Goal: Information Seeking & Learning: Find specific fact

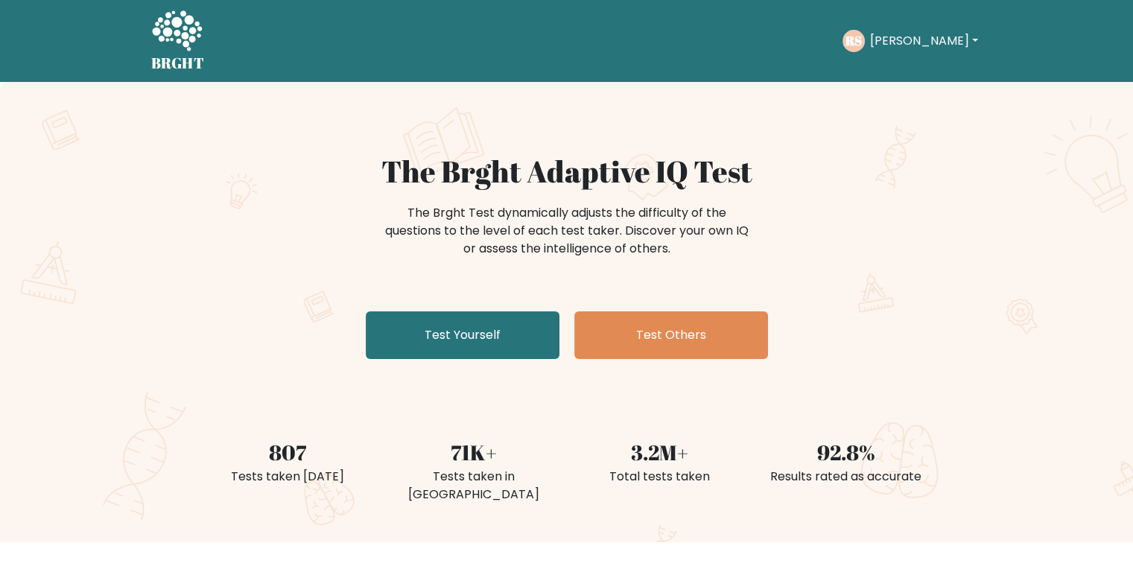
click at [924, 44] on button "[PERSON_NAME]" at bounding box center [923, 40] width 117 height 19
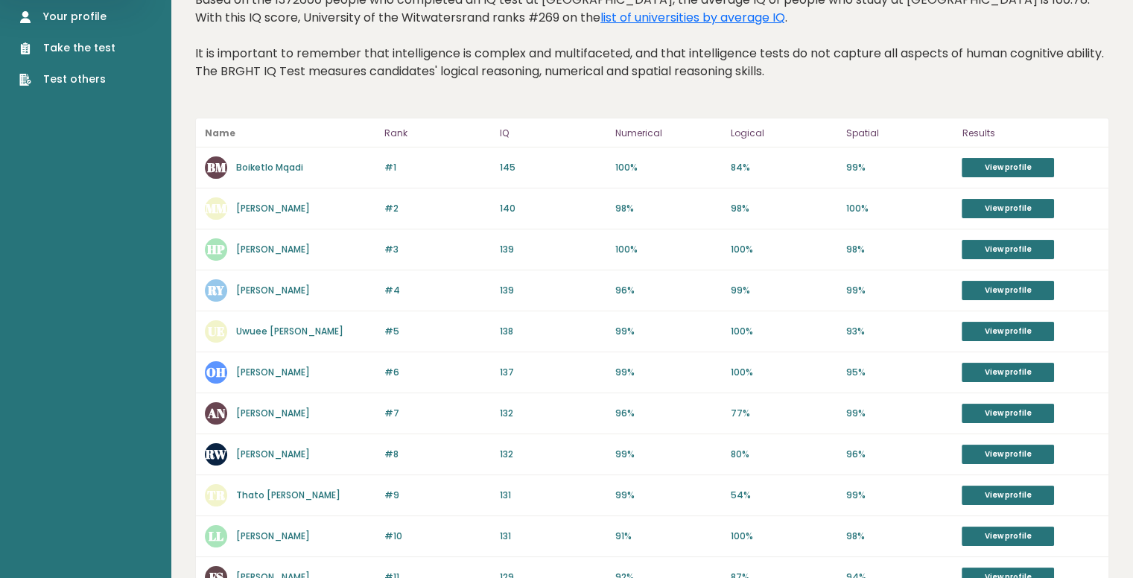
scroll to position [262, 0]
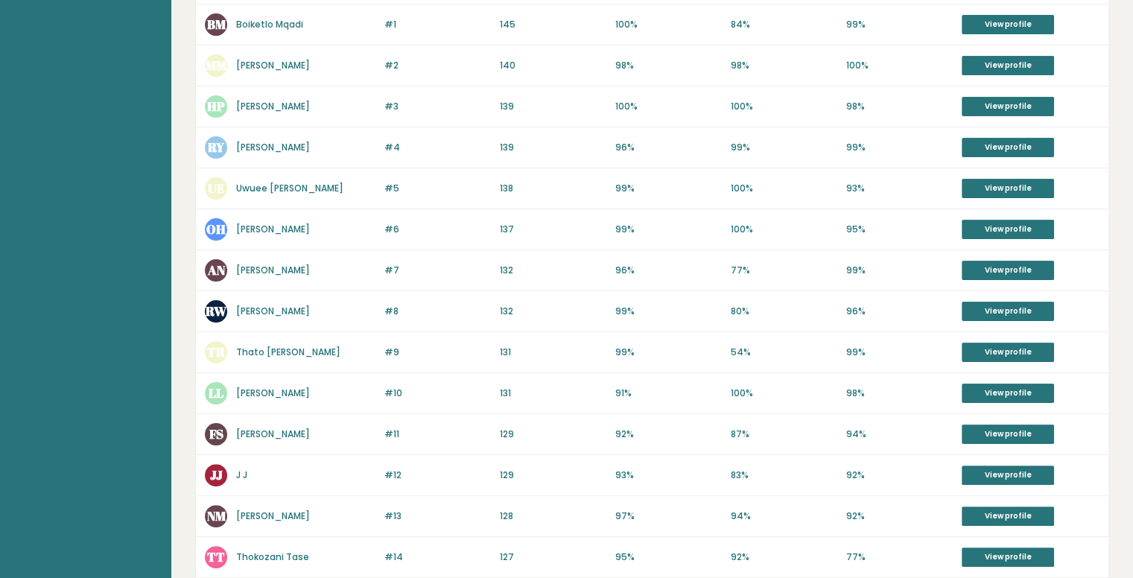
click at [283, 301] on div "RW Ryan Watkins" at bounding box center [290, 311] width 171 height 22
click at [283, 314] on link "Ryan Watkins" at bounding box center [273, 311] width 74 height 13
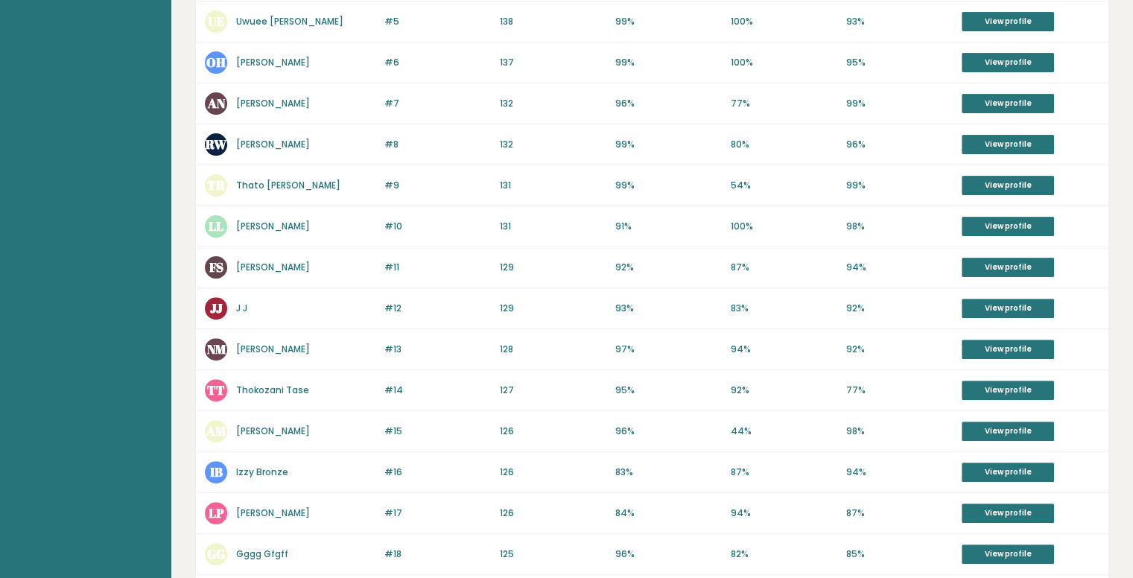
scroll to position [563, 0]
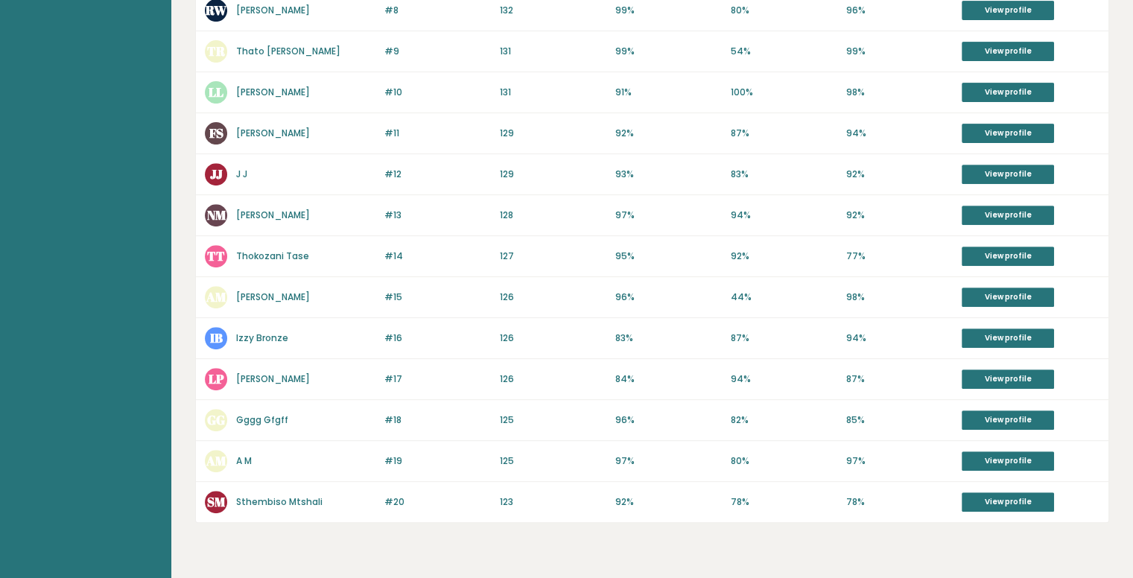
click at [267, 334] on link "Izzy Bronze" at bounding box center [262, 337] width 52 height 13
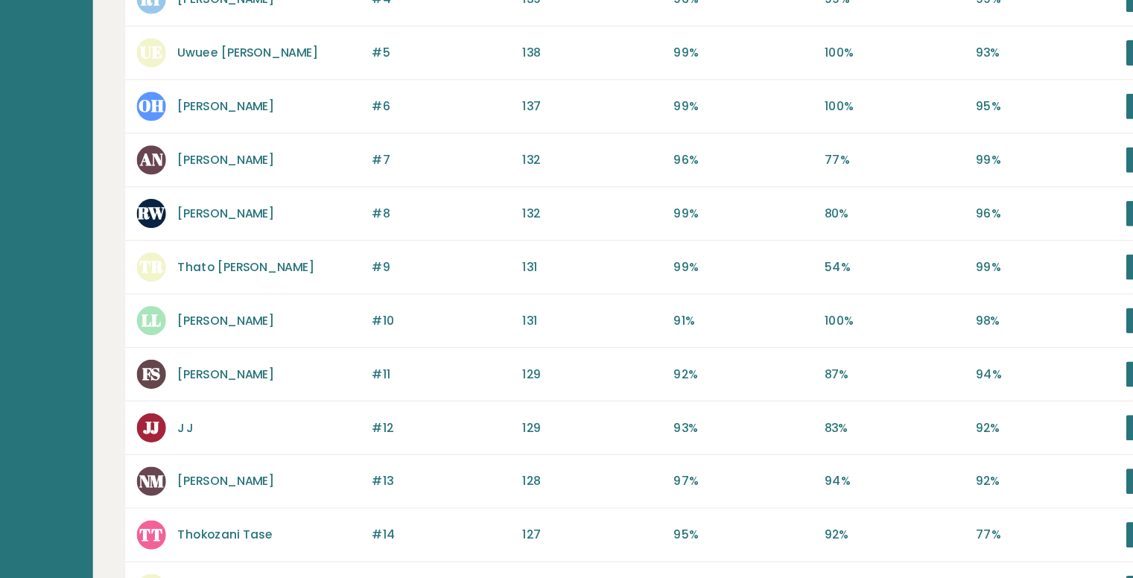
scroll to position [410, 0]
click at [314, 200] on link "Thato Martin Ramushu" at bounding box center [288, 204] width 104 height 13
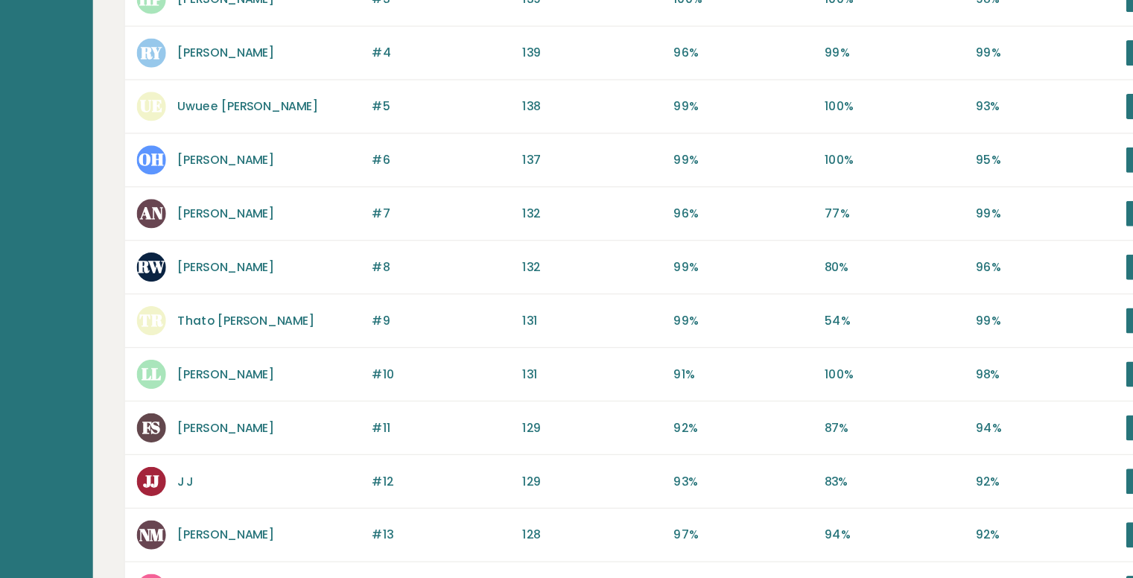
click at [277, 159] on link "Ayanda Ndlovu" at bounding box center [273, 162] width 74 height 13
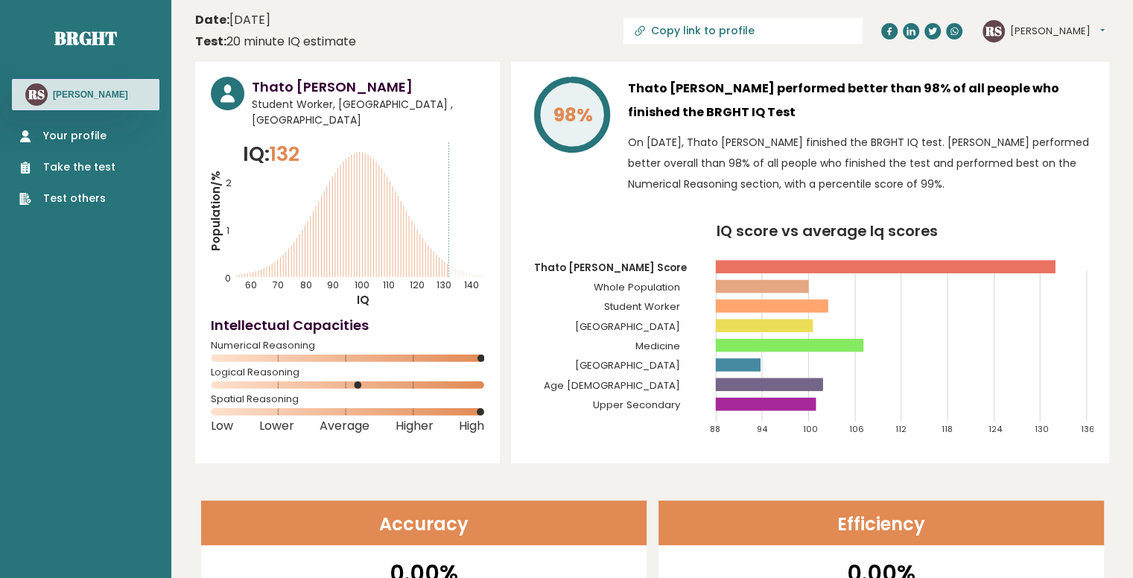
scroll to position [6, 0]
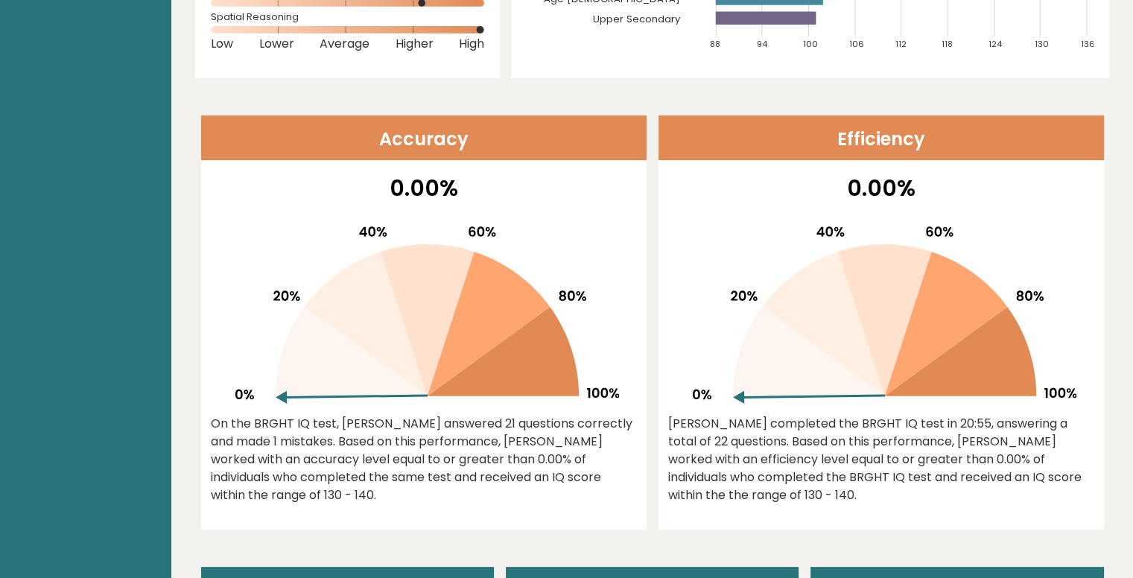
scroll to position [268, 0]
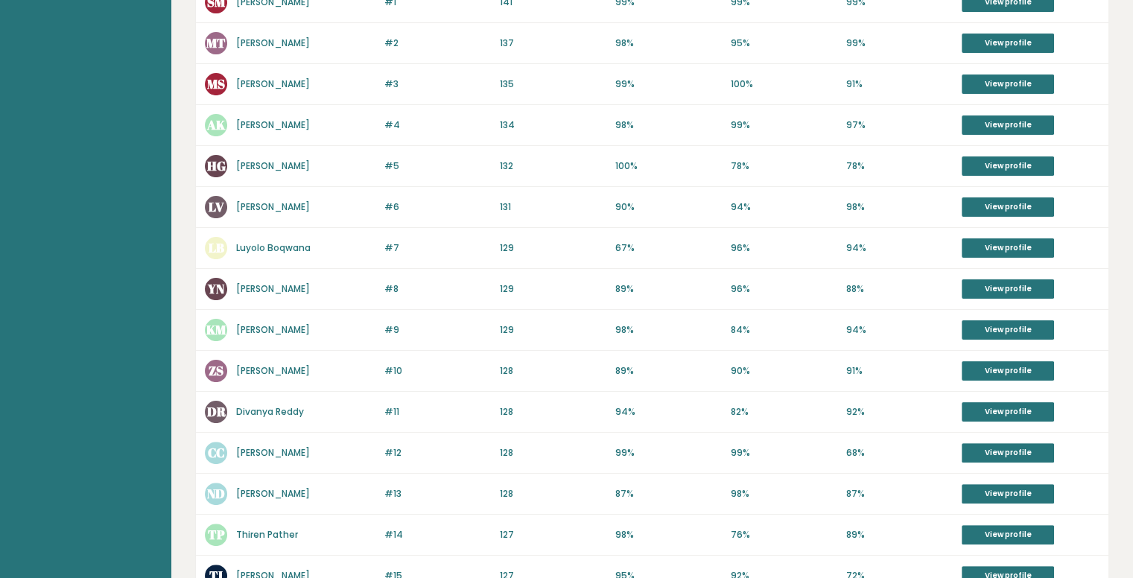
scroll to position [285, 0]
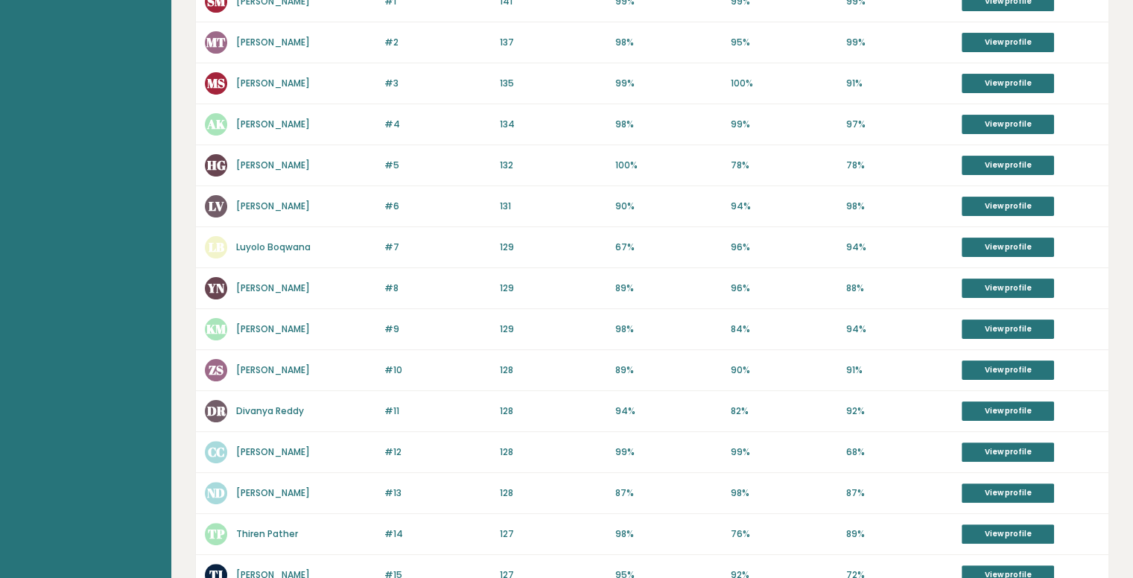
click at [289, 406] on link "Divanya Reddy" at bounding box center [270, 410] width 68 height 13
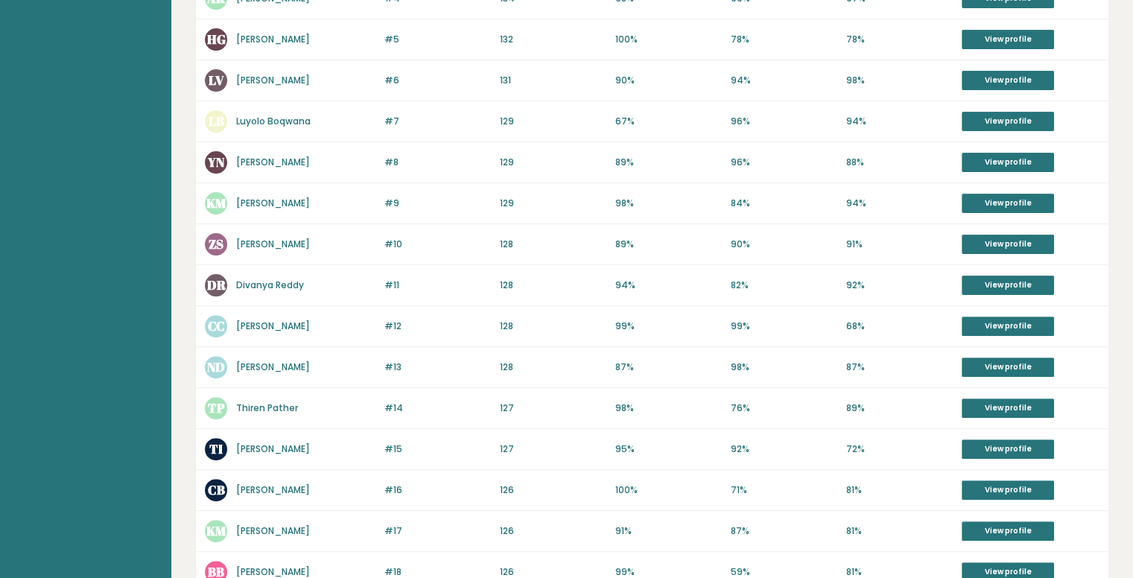
scroll to position [416, 0]
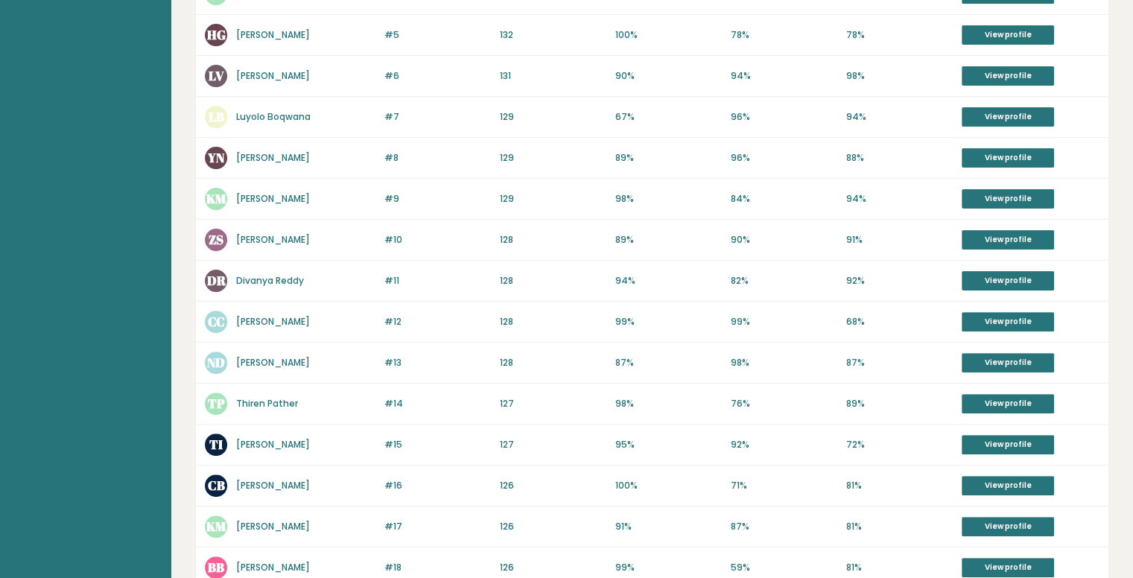
click at [280, 361] on link "Nick Dammert" at bounding box center [273, 362] width 74 height 13
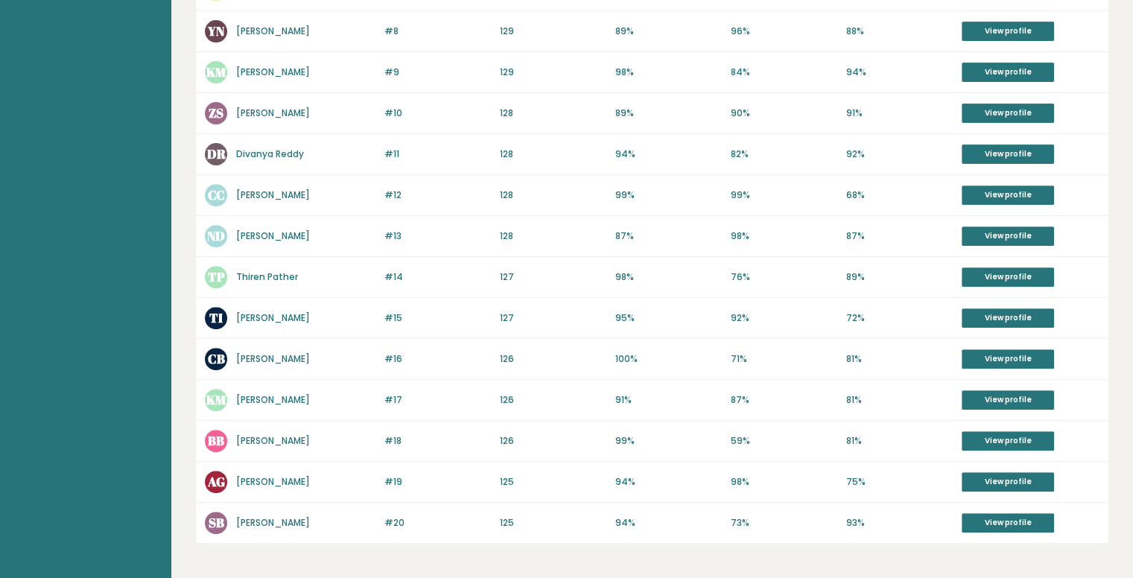
click at [264, 434] on link "Bob Builder" at bounding box center [273, 440] width 74 height 13
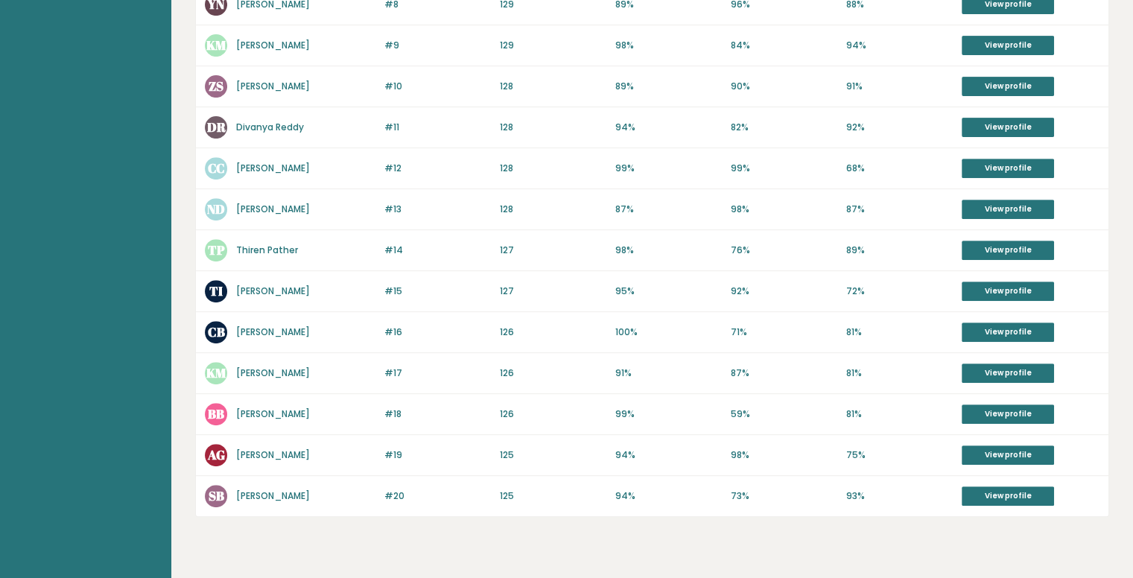
click at [283, 369] on link "Kayla Mckenzie" at bounding box center [273, 372] width 74 height 13
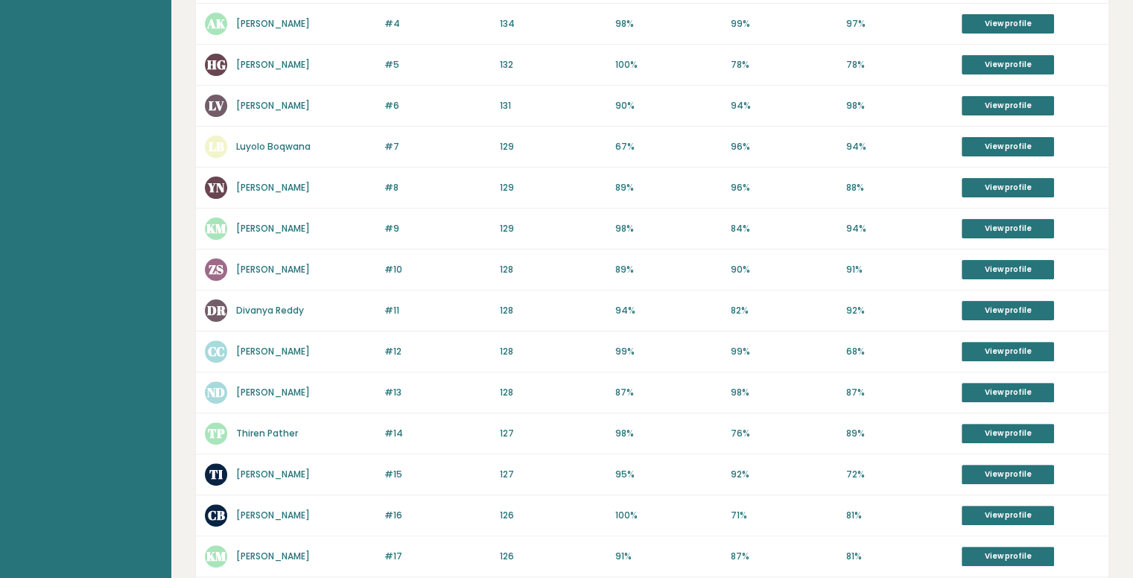
scroll to position [359, 0]
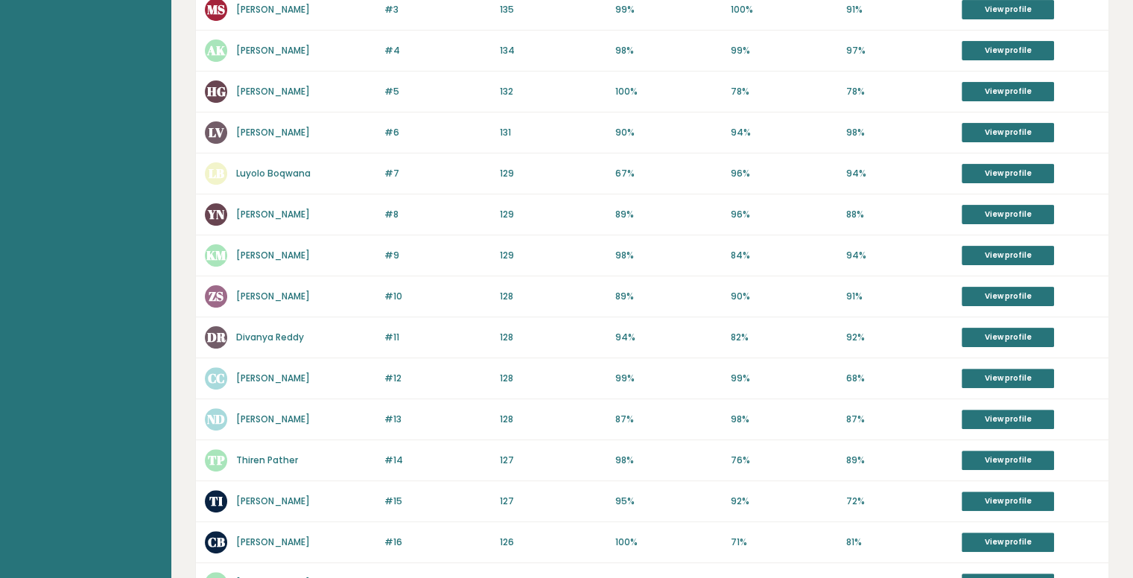
click at [256, 51] on link "Abdullah Khan" at bounding box center [273, 50] width 74 height 13
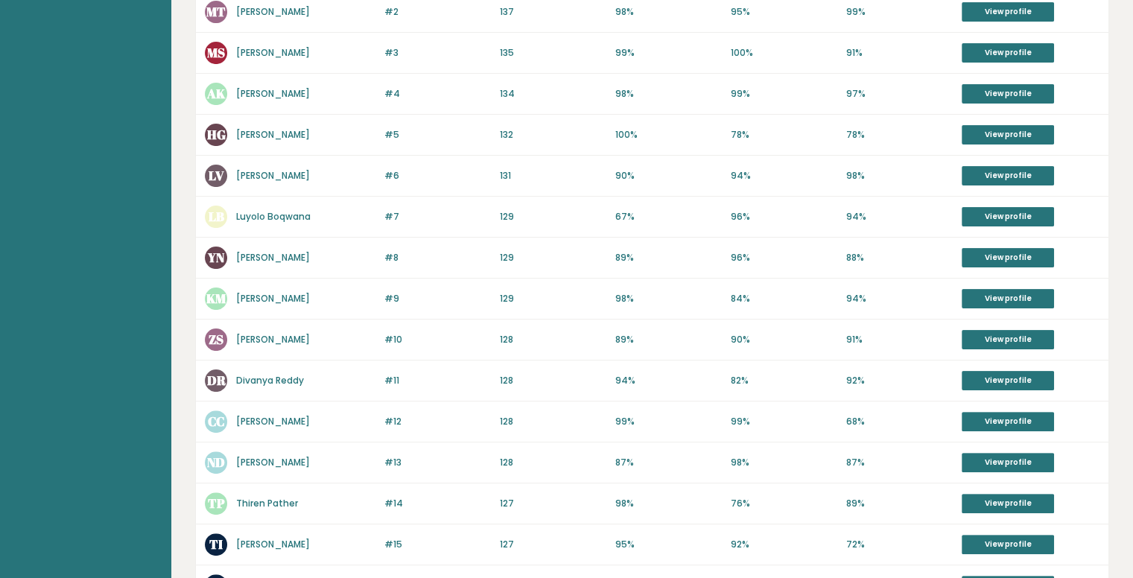
scroll to position [235, 0]
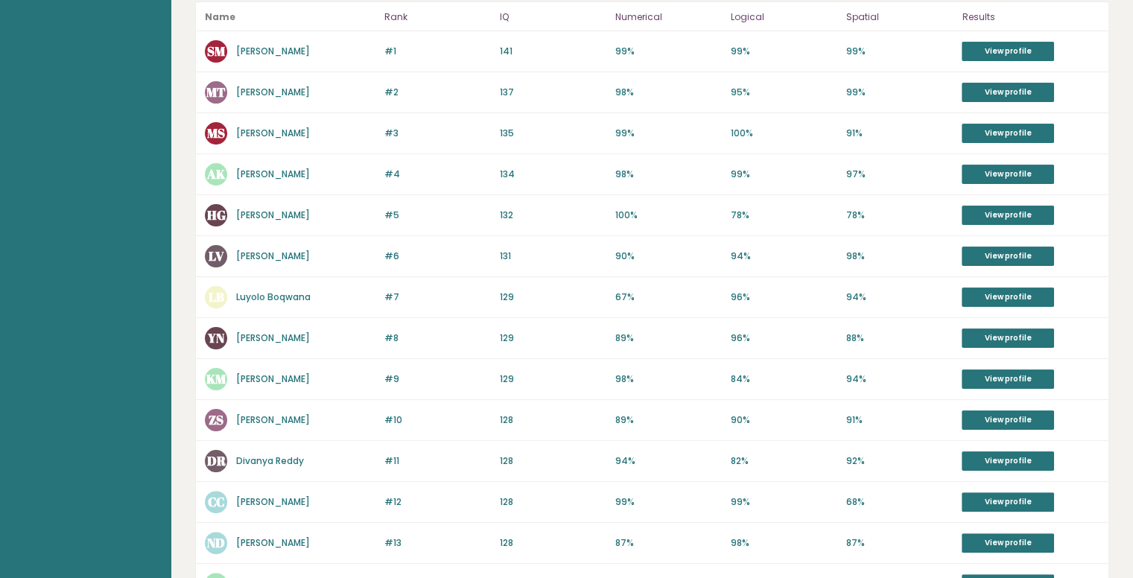
click at [268, 132] on link "Michelle Smith" at bounding box center [273, 133] width 74 height 13
click at [266, 90] on link "Mike Tell" at bounding box center [273, 92] width 74 height 13
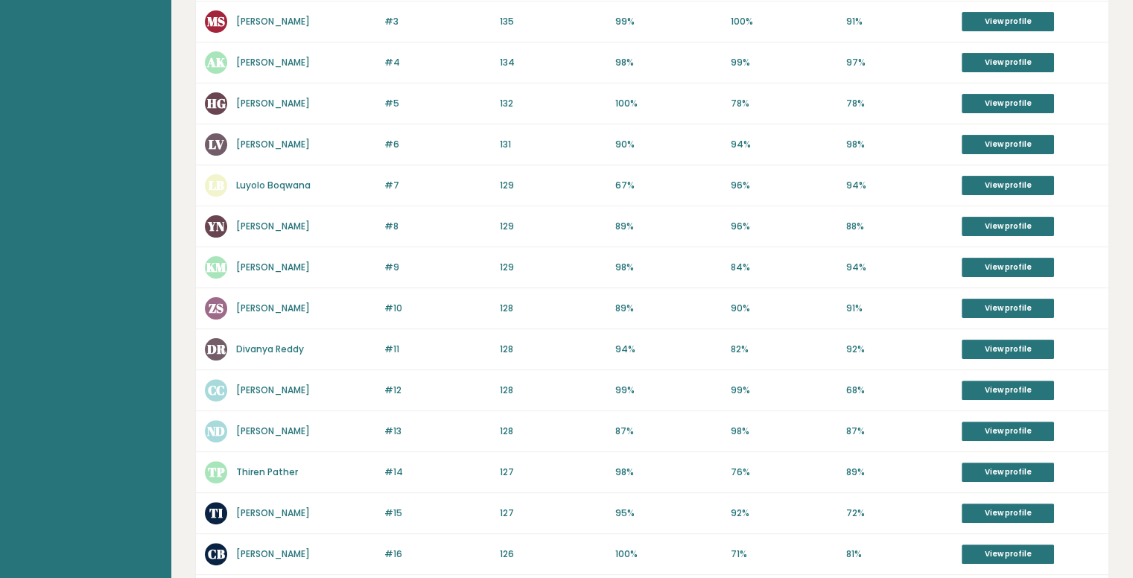
scroll to position [346, 0]
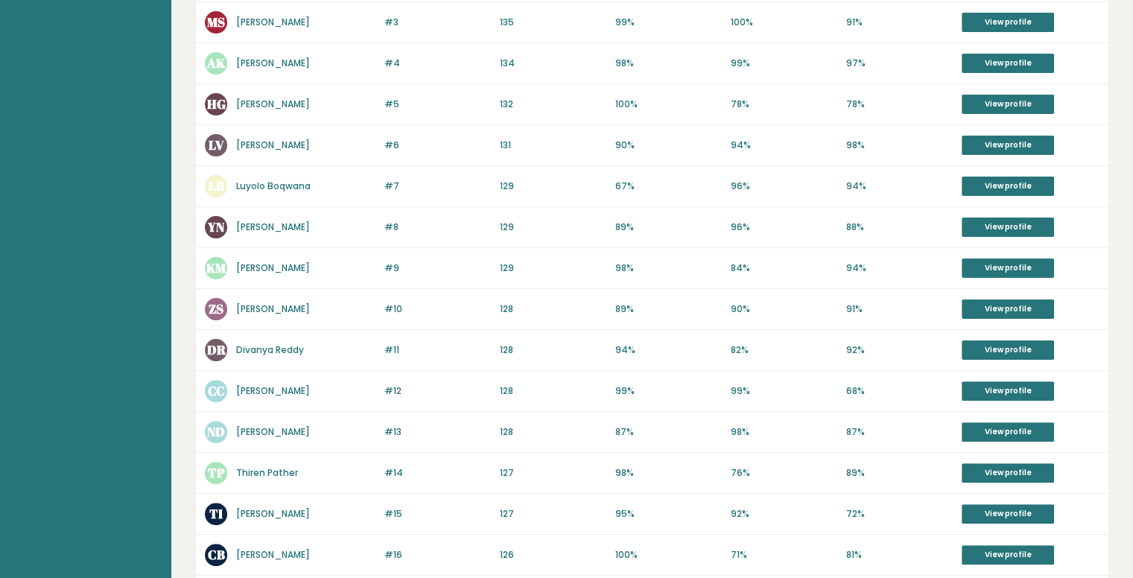
click at [274, 185] on link "Luyolo Boqwana" at bounding box center [273, 186] width 74 height 13
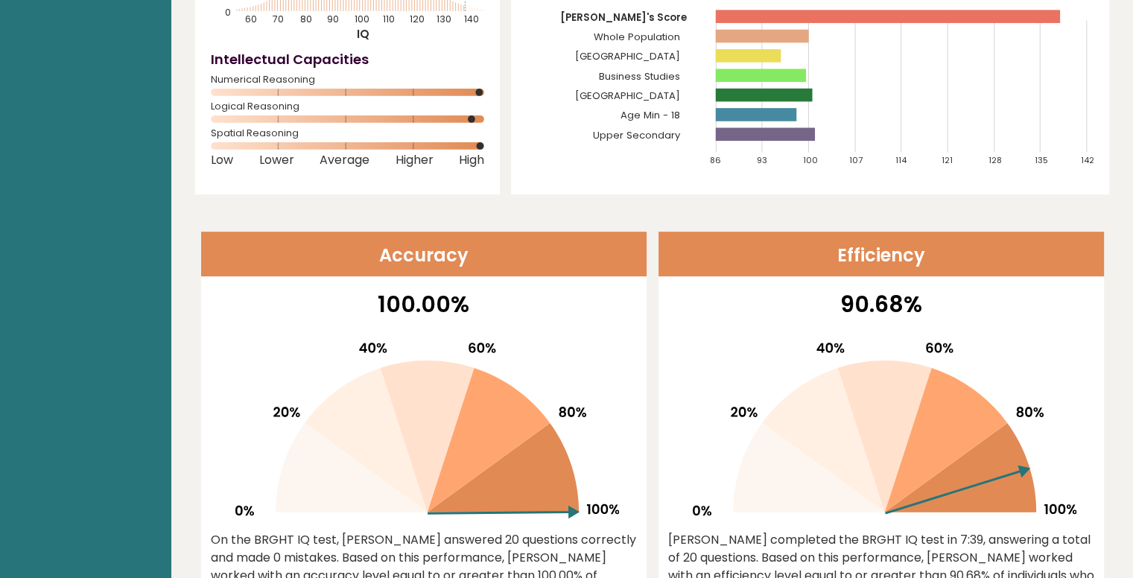
scroll to position [393, 0]
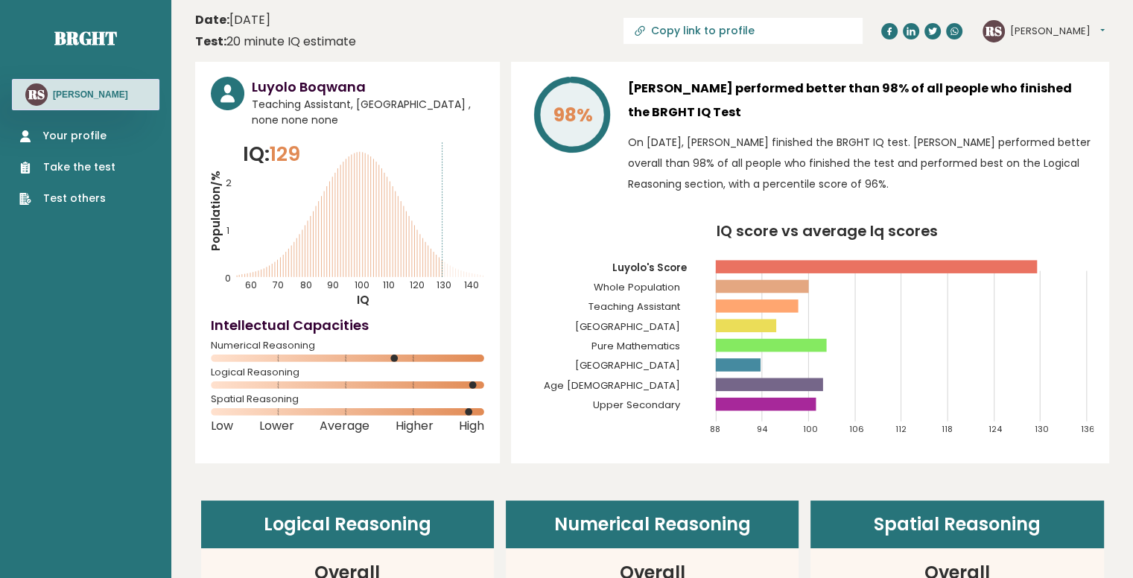
scroll to position [160, 0]
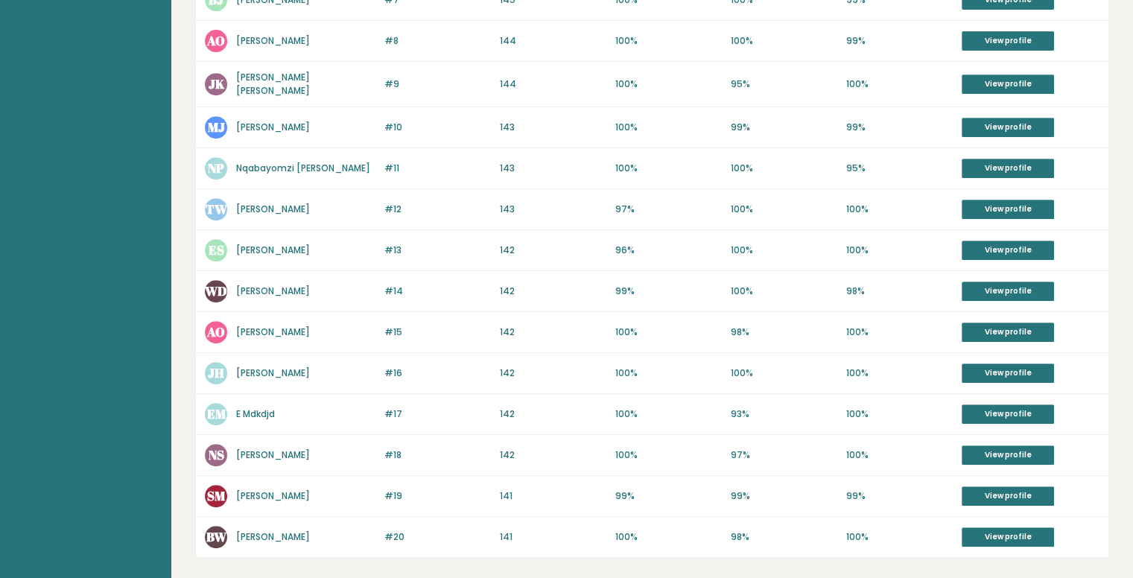
scroll to position [702, 0]
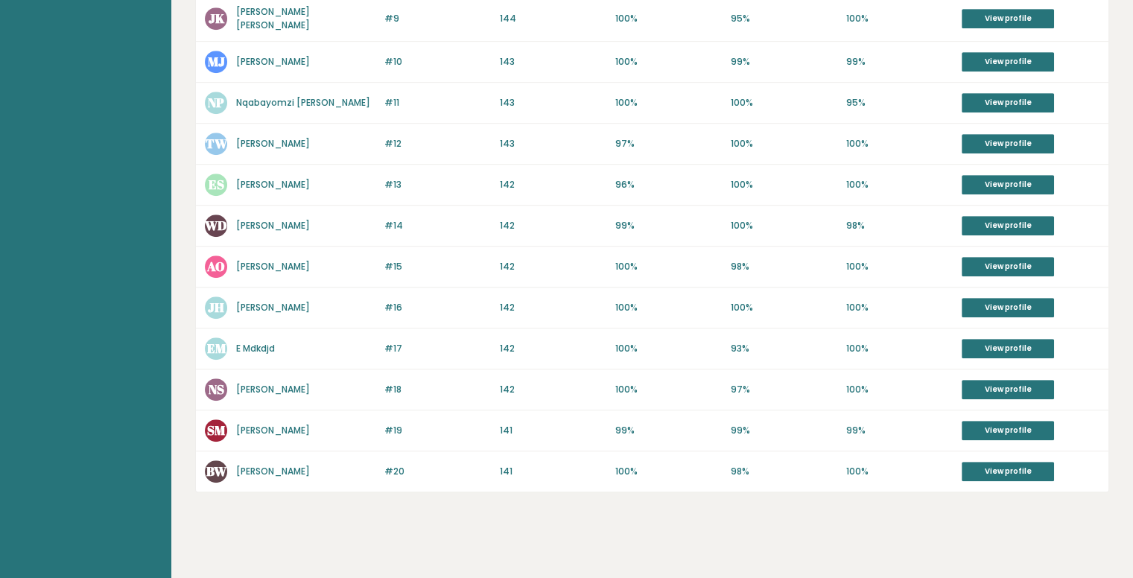
click at [288, 383] on link "[PERSON_NAME]" at bounding box center [273, 389] width 74 height 13
click at [289, 467] on link "[PERSON_NAME]" at bounding box center [273, 471] width 74 height 13
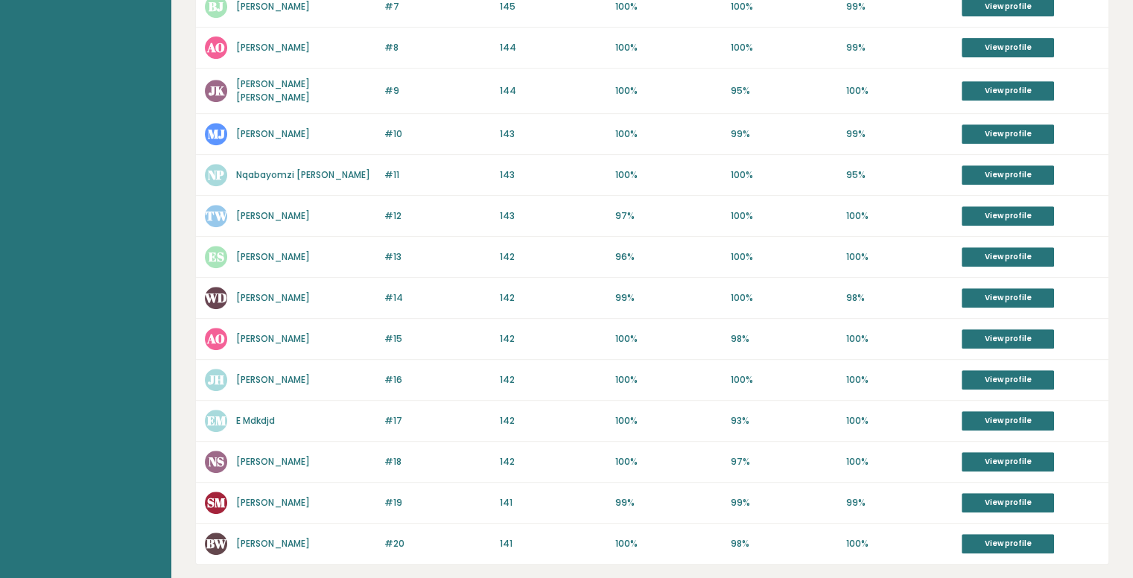
click at [265, 250] on link "Emily Smith" at bounding box center [273, 256] width 74 height 13
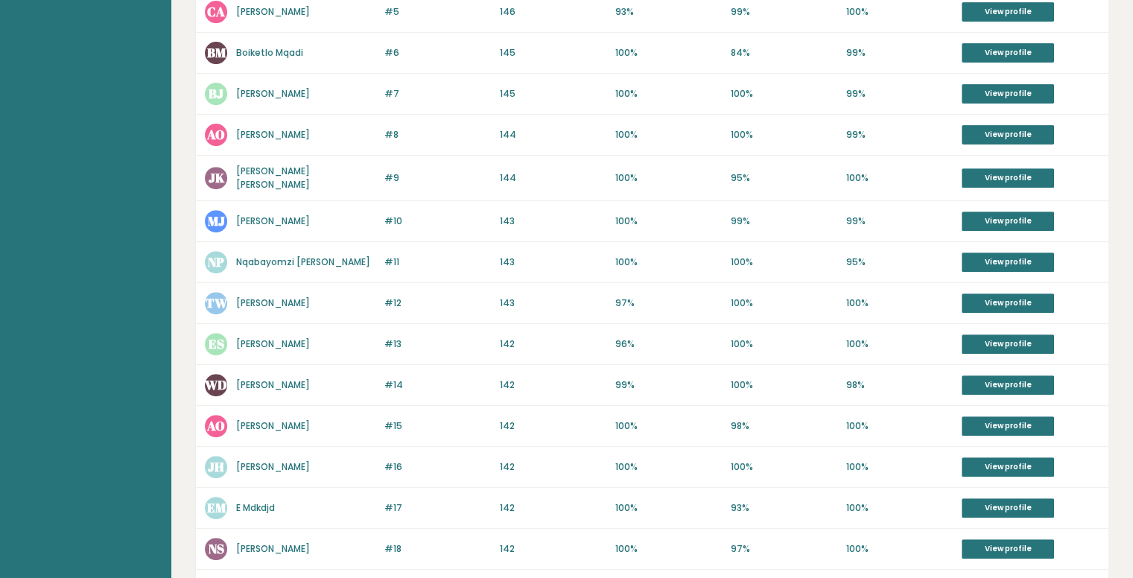
scroll to position [450, 0]
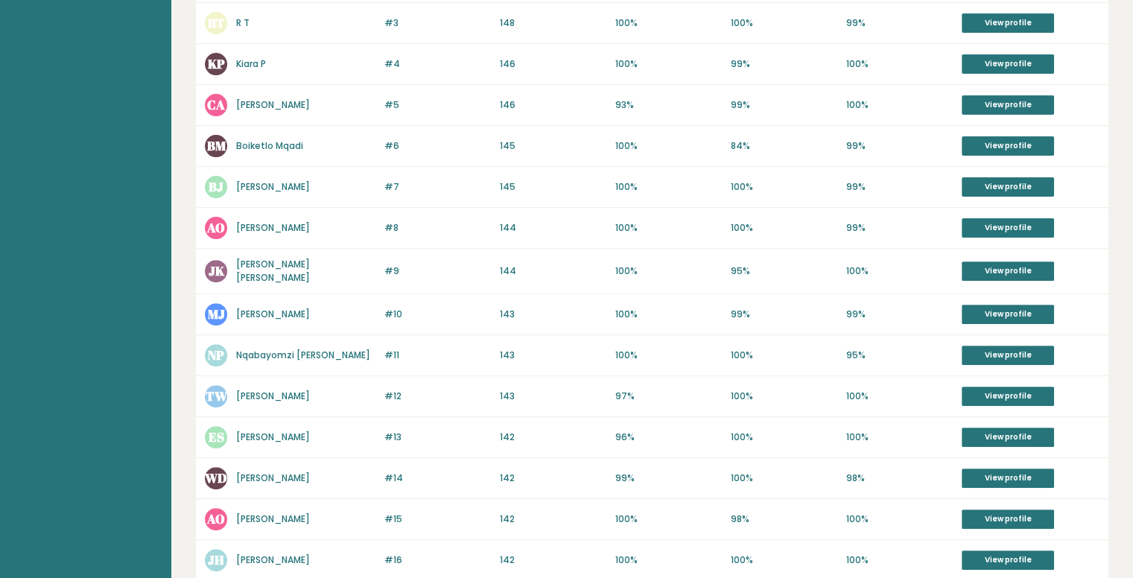
click at [269, 141] on link "Boiketlo Mqadi" at bounding box center [269, 145] width 67 height 13
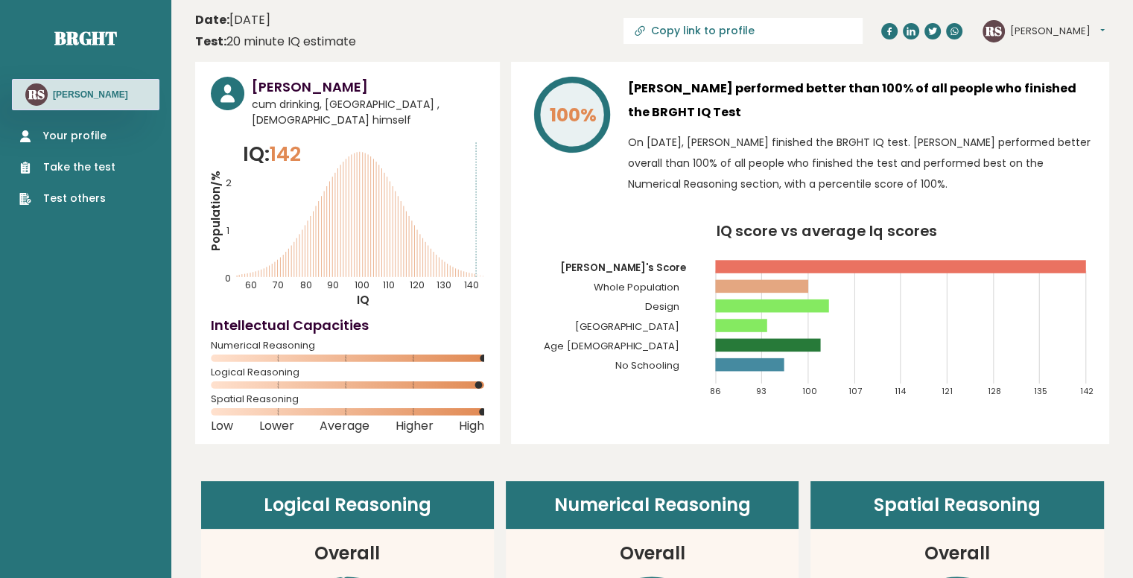
scroll to position [41, 0]
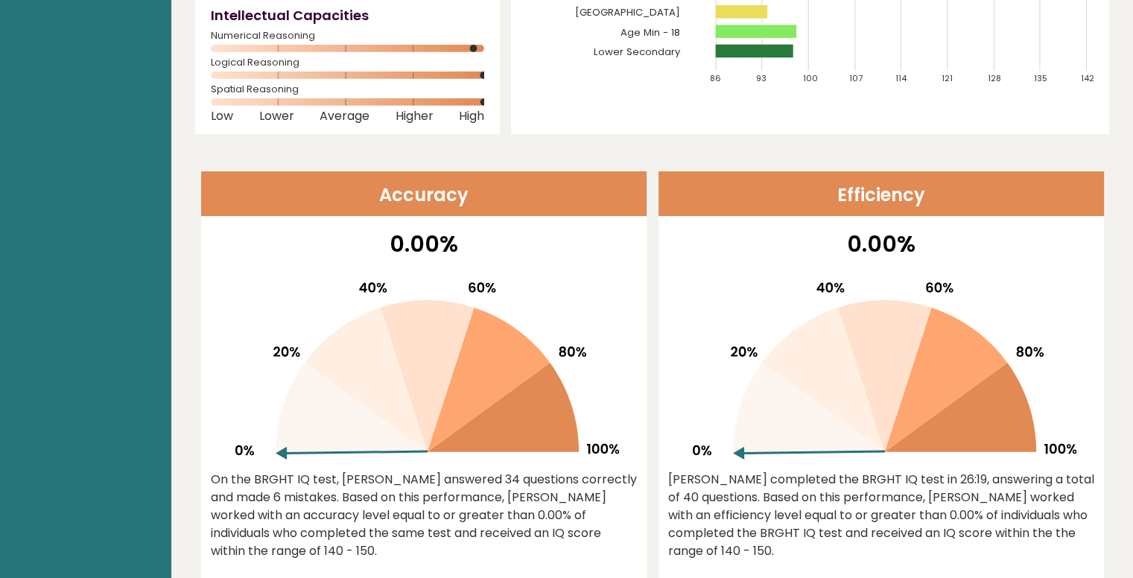
scroll to position [366, 0]
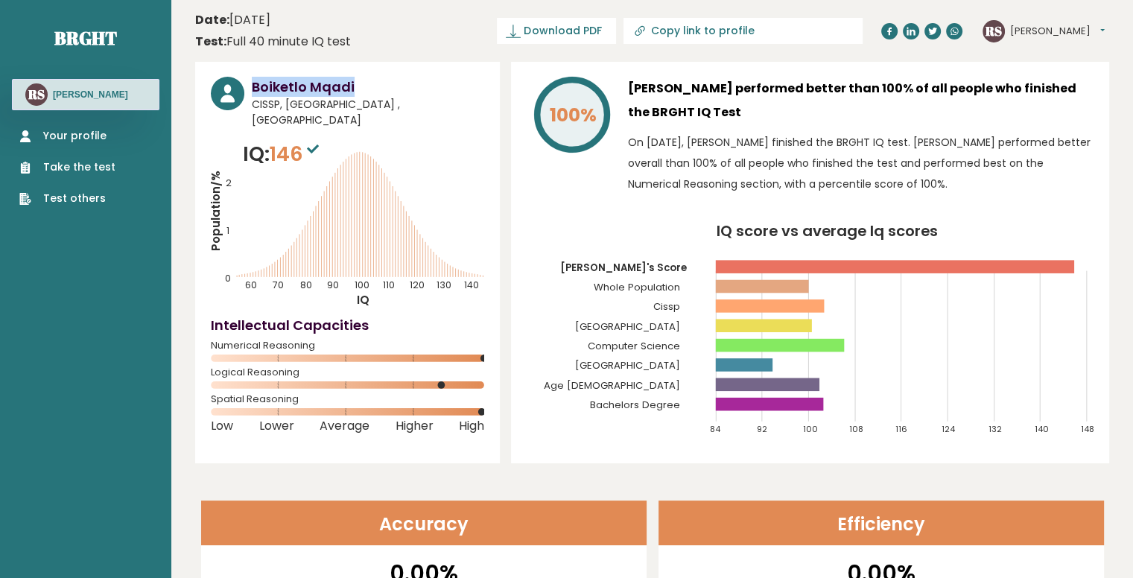
drag, startPoint x: 358, startPoint y: 85, endPoint x: 244, endPoint y: 89, distance: 114.0
click at [244, 89] on div "Boiketlo Mqadi CISSP, [GEOGRAPHIC_DATA] , [GEOGRAPHIC_DATA]" at bounding box center [347, 102] width 273 height 51
copy h3 "Boiketlo Mqadi"
click at [338, 95] on h3 "Boiketlo Mqadi" at bounding box center [368, 87] width 232 height 20
drag, startPoint x: 253, startPoint y: 102, endPoint x: 277, endPoint y: 103, distance: 24.6
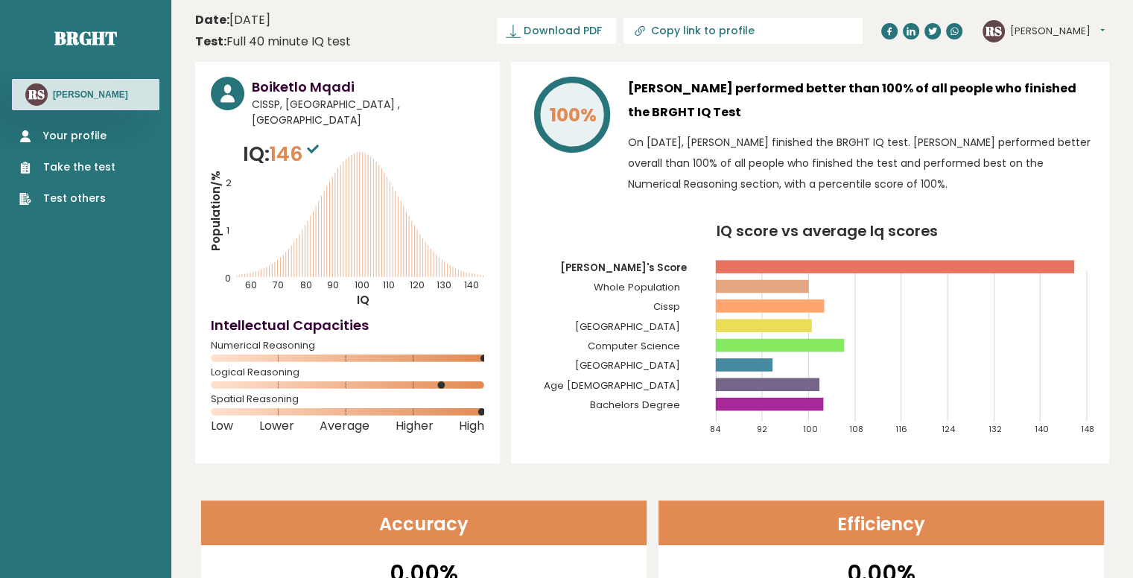
click at [277, 103] on span "CISSP, [GEOGRAPHIC_DATA] , [GEOGRAPHIC_DATA]" at bounding box center [368, 112] width 232 height 31
copy span "CISSP"
